Goal: Task Accomplishment & Management: Manage account settings

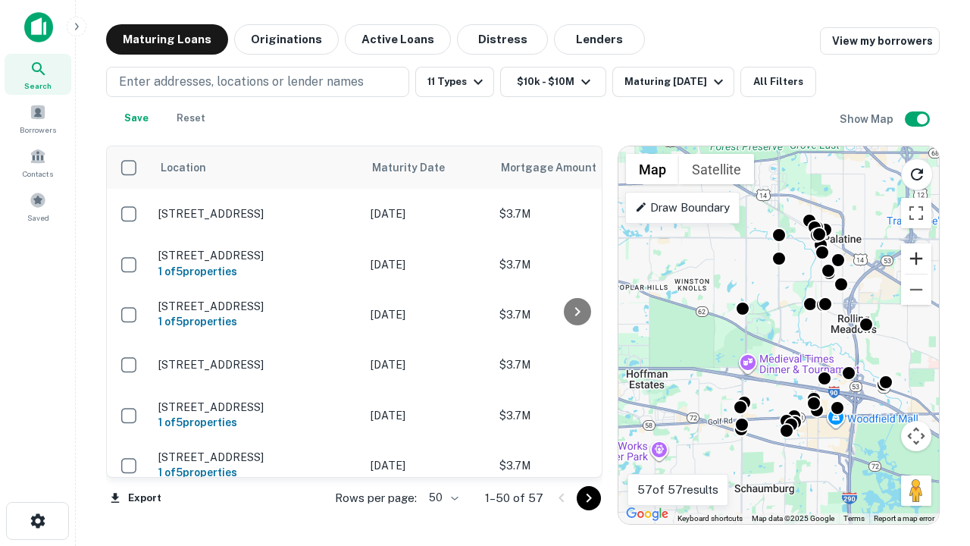
click at [916, 258] on button "Zoom in" at bounding box center [916, 258] width 30 height 30
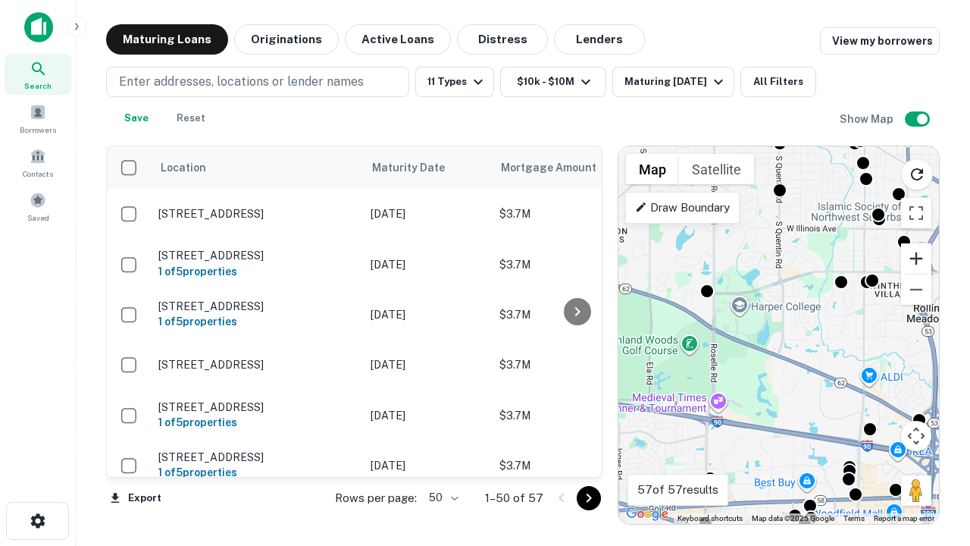
click at [916, 258] on button "Zoom in" at bounding box center [916, 258] width 30 height 30
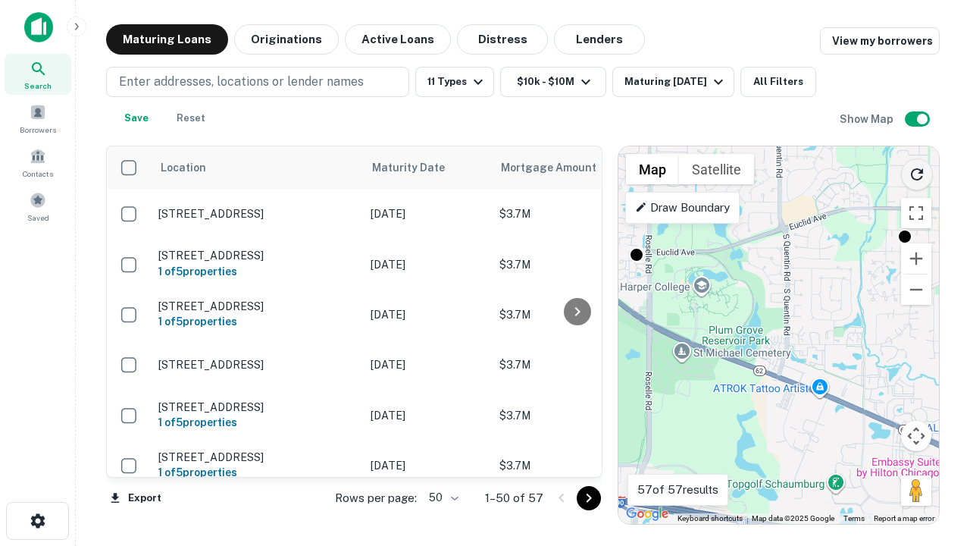
click at [917, 171] on icon "Reload search area" at bounding box center [917, 174] width 18 height 18
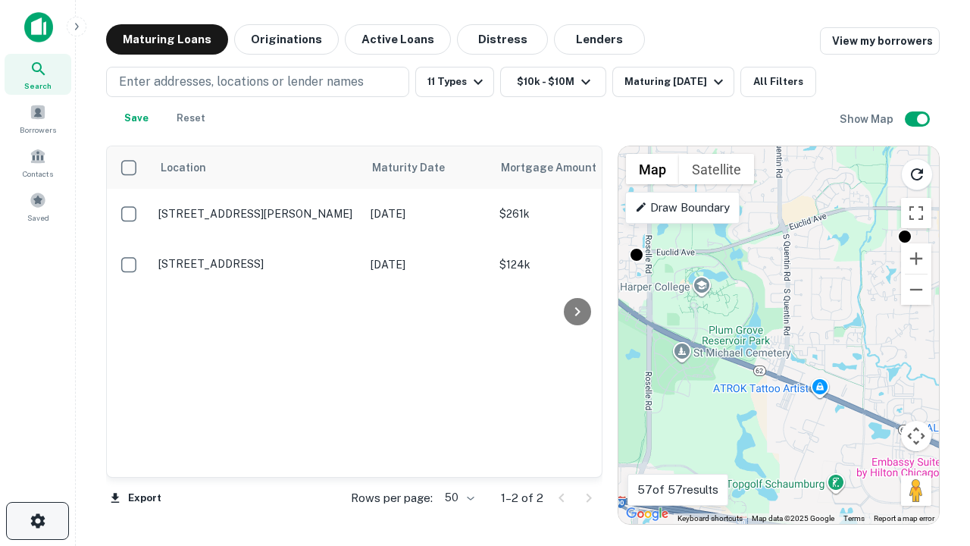
click at [37, 521] on icon "button" at bounding box center [38, 521] width 18 height 18
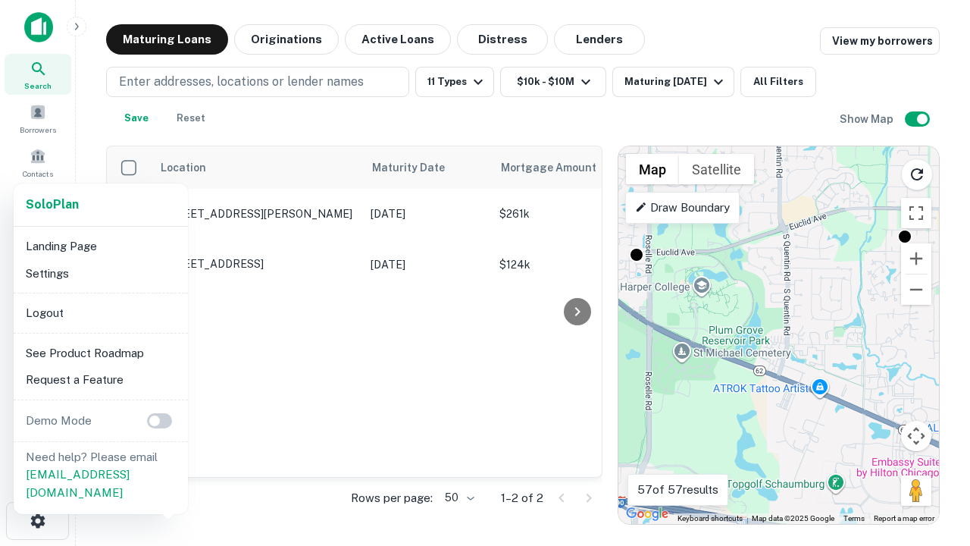
click at [100, 312] on li "Logout" at bounding box center [101, 312] width 162 height 27
